Goal: Find specific page/section: Find specific page/section

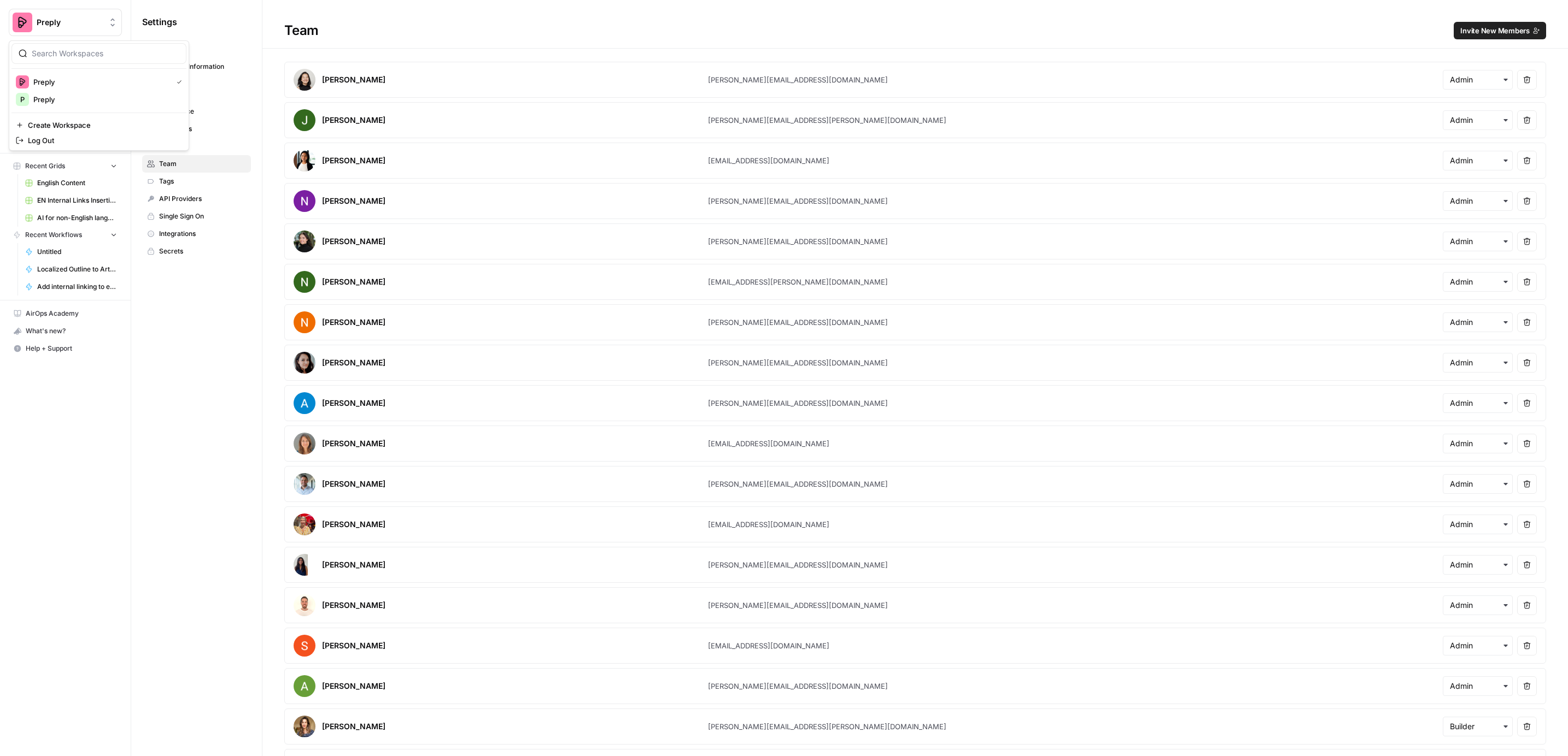
click at [79, 20] on span "Preply" at bounding box center [70, 23] width 66 height 11
click at [59, 80] on span "Preply" at bounding box center [100, 82] width 134 height 11
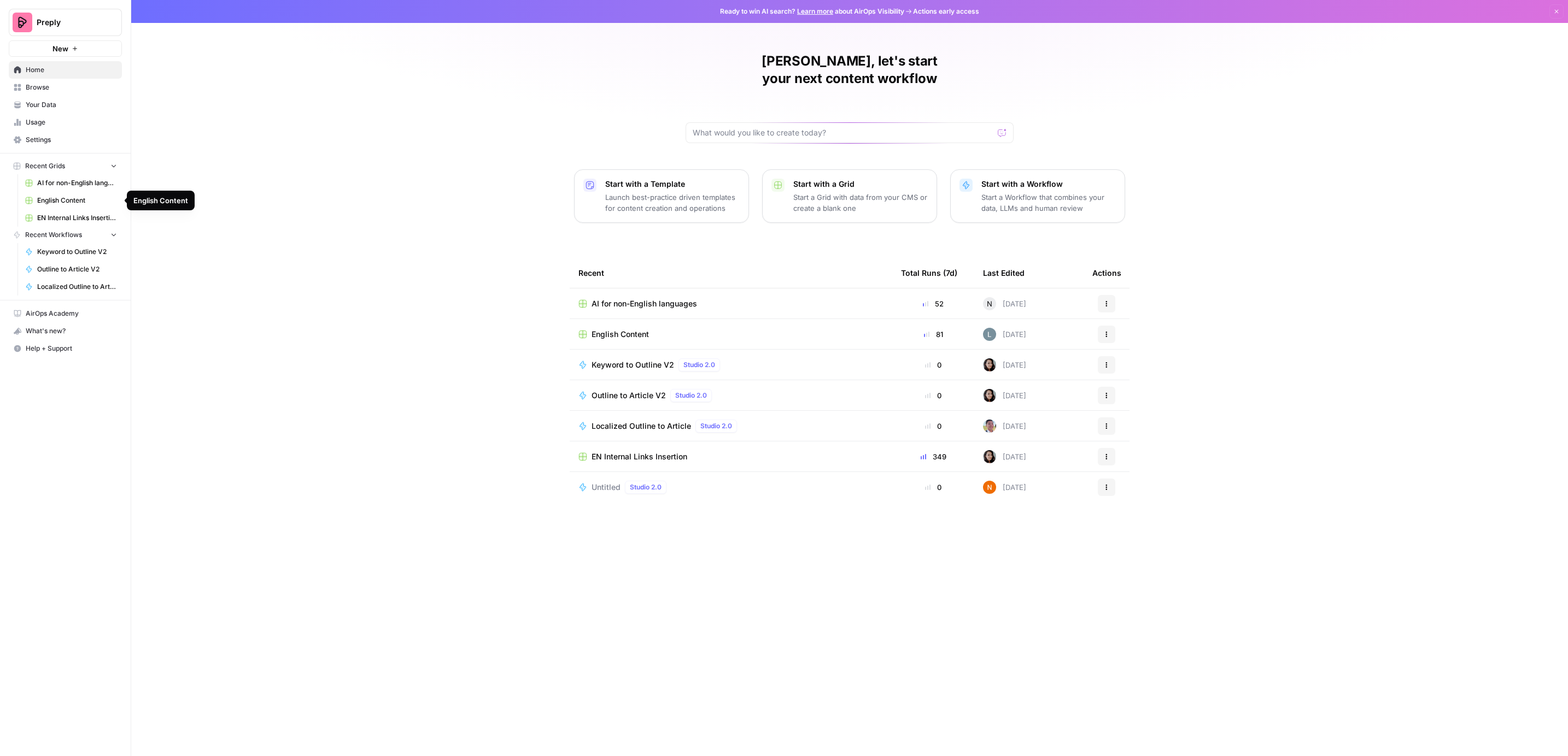
click at [51, 195] on span "English Content" at bounding box center [77, 200] width 80 height 10
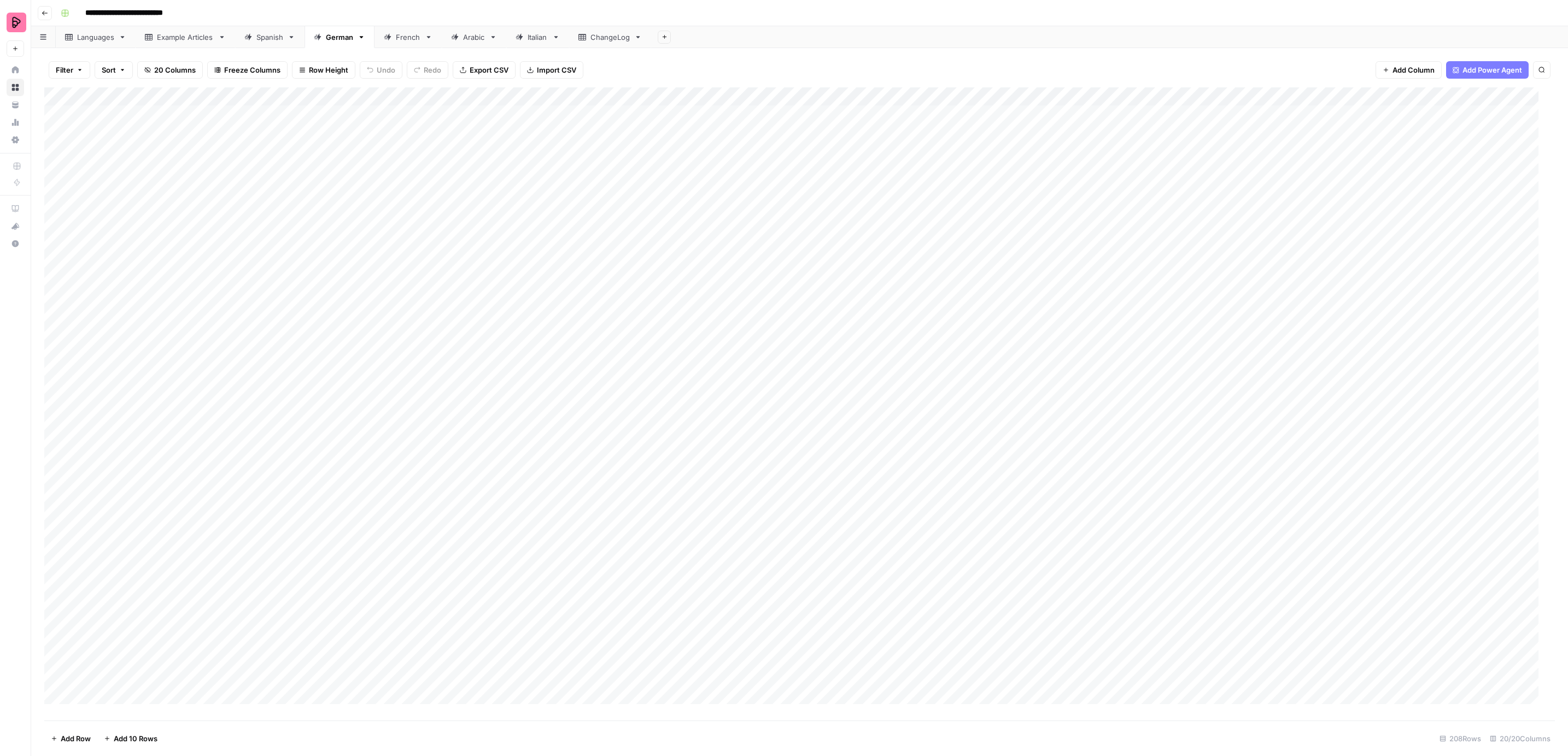
click at [407, 34] on div "French" at bounding box center [408, 37] width 25 height 11
